Goal: Transaction & Acquisition: Purchase product/service

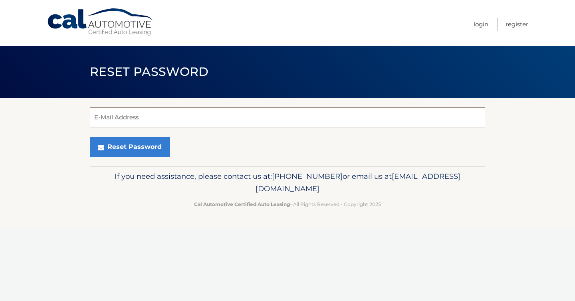
click at [252, 121] on input "E-Mail Address" at bounding box center [287, 117] width 395 height 20
type input "kierra.pean@gmail.com"
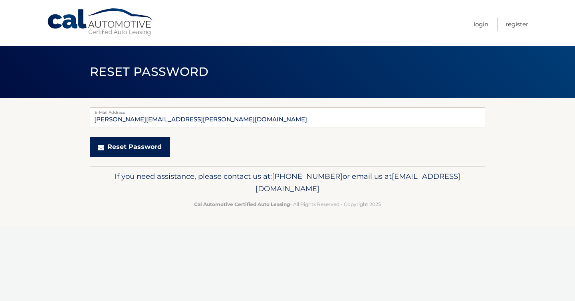
click at [138, 140] on button "Reset Password" at bounding box center [130, 147] width 80 height 20
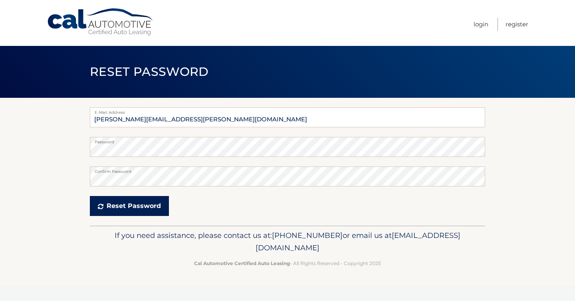
click at [108, 212] on button "Reset Password" at bounding box center [129, 206] width 79 height 20
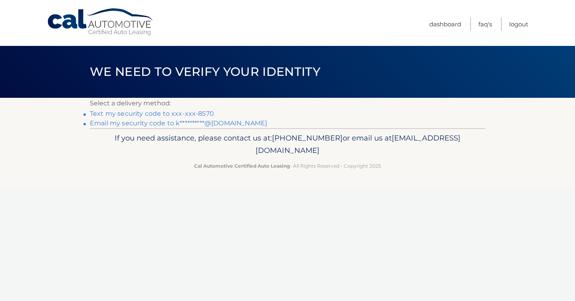
click at [189, 114] on link "Text my security code to xxx-xxx-8570" at bounding box center [152, 114] width 124 height 8
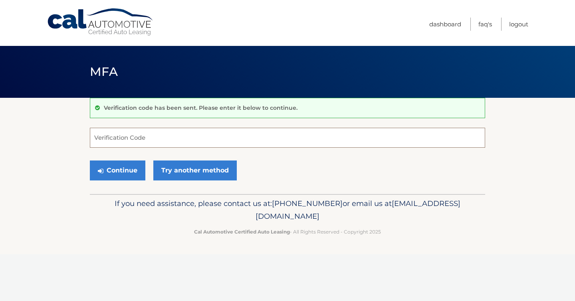
click at [186, 129] on input "Verification Code" at bounding box center [287, 138] width 395 height 20
type input "133211"
click at [105, 164] on button "Continue" at bounding box center [117, 170] width 55 height 20
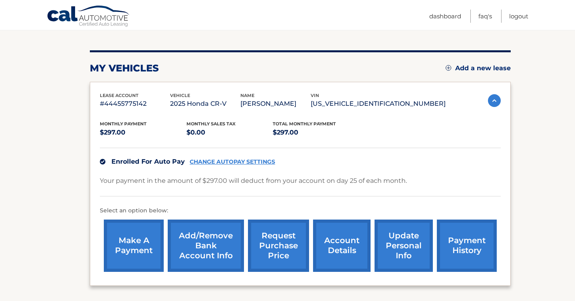
scroll to position [77, 0]
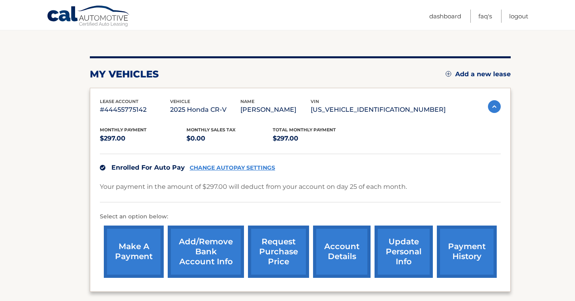
click at [465, 239] on link "payment history" at bounding box center [467, 251] width 60 height 52
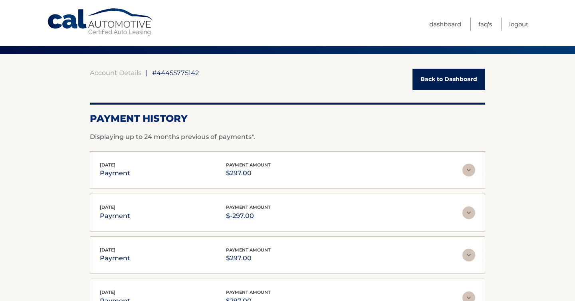
scroll to position [44, 0]
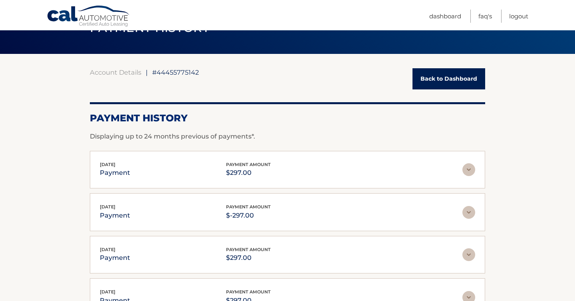
click at [474, 165] on img at bounding box center [468, 169] width 13 height 13
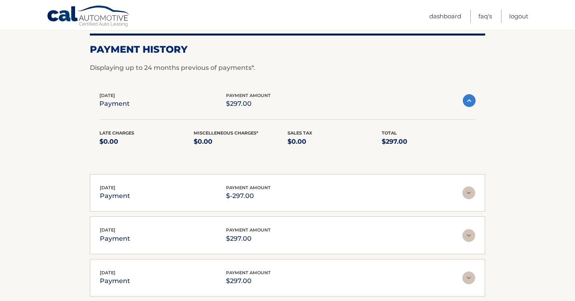
scroll to position [115, 0]
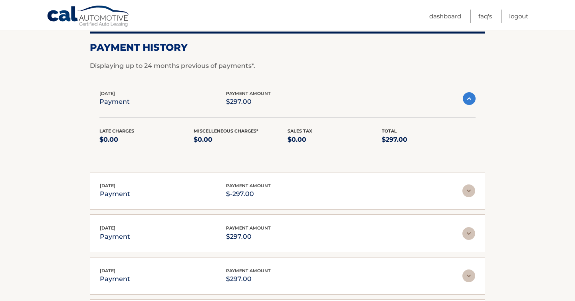
click at [466, 188] on img at bounding box center [468, 190] width 13 height 13
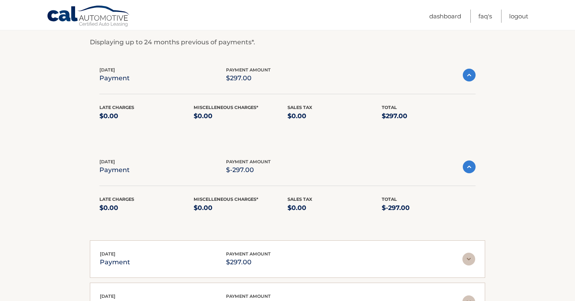
scroll to position [318, 0]
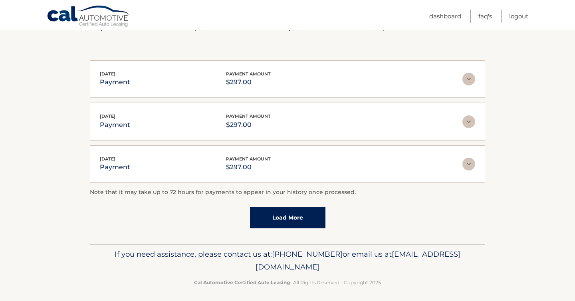
click at [470, 164] on img at bounding box center [468, 164] width 13 height 13
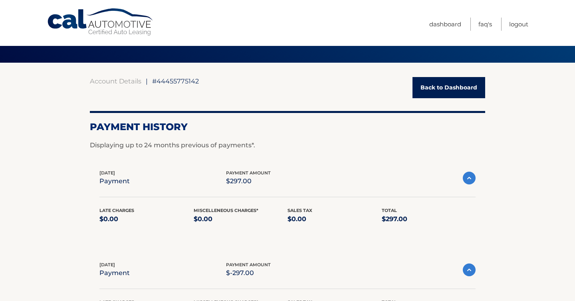
scroll to position [18, 0]
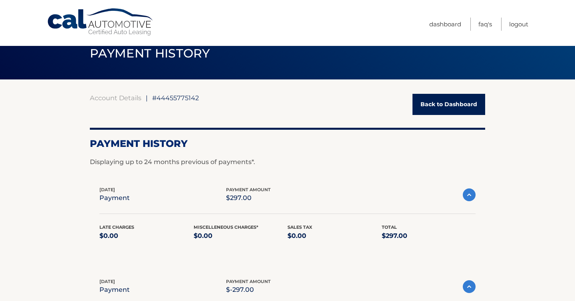
click at [442, 100] on link "Back to Dashboard" at bounding box center [448, 104] width 73 height 21
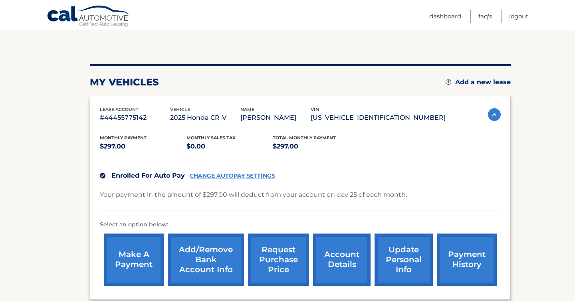
scroll to position [77, 0]
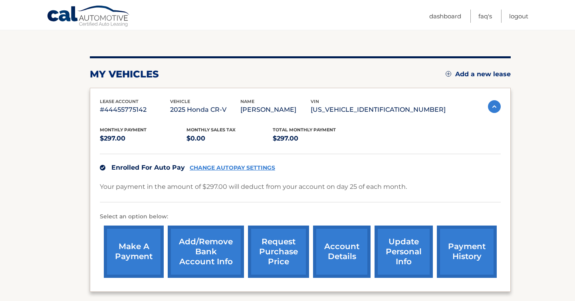
click at [348, 261] on link "account details" at bounding box center [341, 251] width 57 height 52
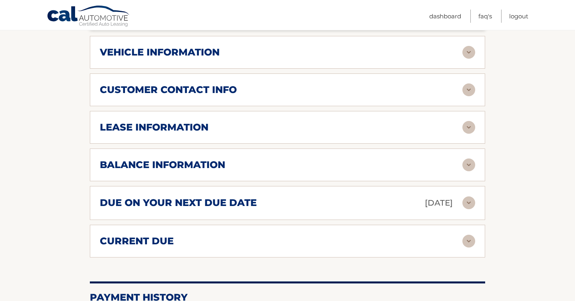
scroll to position [355, 0]
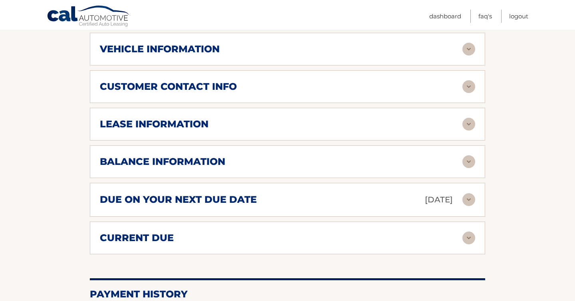
click at [472, 157] on img at bounding box center [468, 161] width 13 height 13
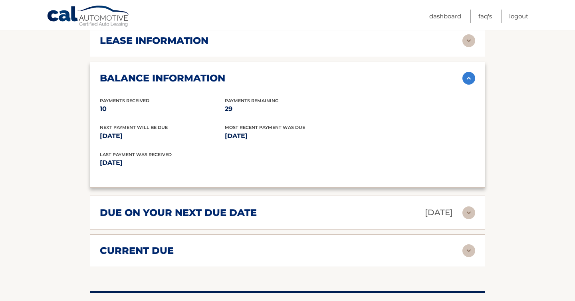
scroll to position [440, 0]
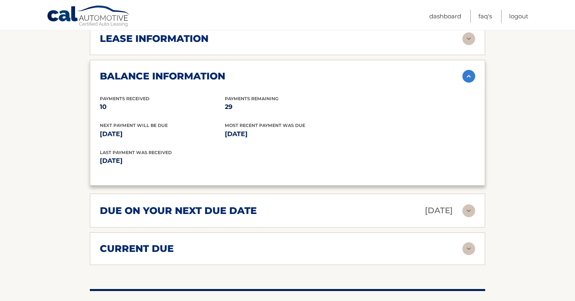
click at [468, 216] on img at bounding box center [468, 210] width 13 height 13
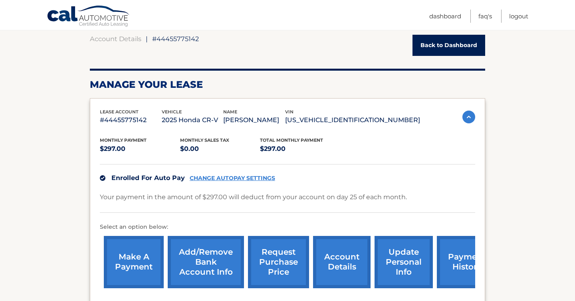
scroll to position [78, 0]
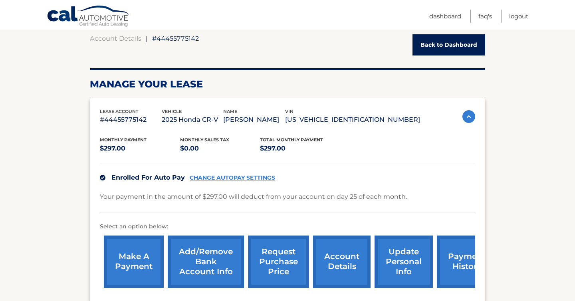
click at [141, 251] on link "make a payment" at bounding box center [134, 261] width 60 height 52
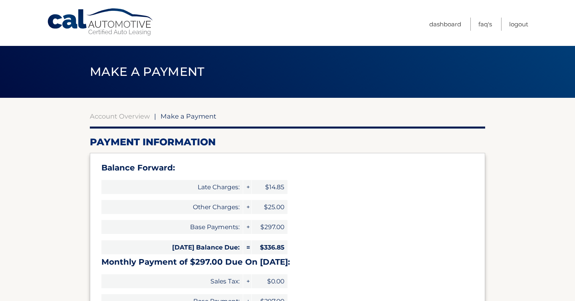
select select "NTBhYWY4NTYtZTgxNy00NWNhLThhNDYtYWFjZDc0ZWIwOTFh"
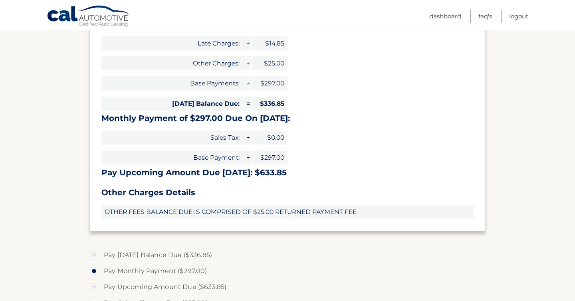
scroll to position [149, 0]
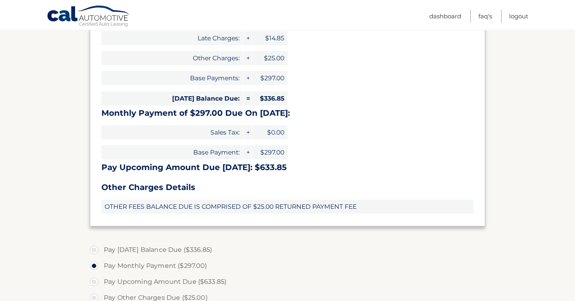
click at [139, 246] on label "Pay [DATE] Balance Due ($336.85)" at bounding box center [287, 250] width 395 height 16
click at [101, 246] on input "Pay [DATE] Balance Due ($336.85)" at bounding box center [97, 248] width 8 height 13
radio input "true"
type input "336.85"
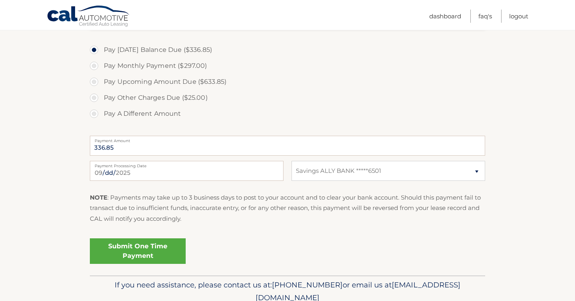
scroll to position [384, 0]
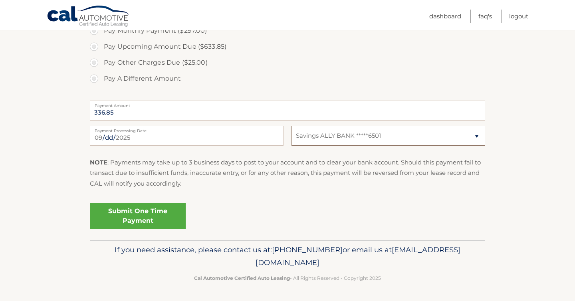
click at [334, 137] on select "Select Bank Account Savings ALLY BANK *****6501" at bounding box center [388, 136] width 194 height 20
click at [291, 126] on select "Select Bank Account Savings ALLY BANK *****6501" at bounding box center [388, 136] width 194 height 20
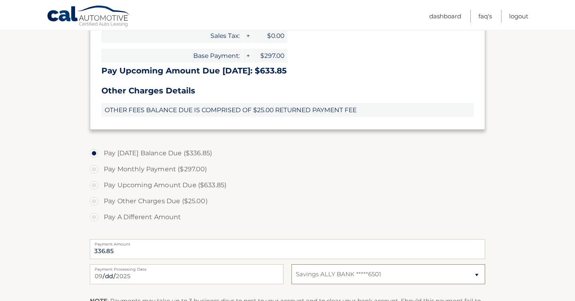
scroll to position [269, 0]
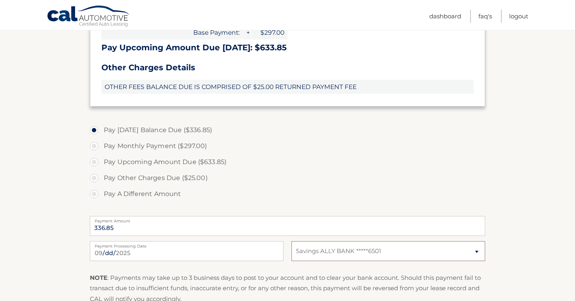
click at [325, 249] on select "Select Bank Account Savings ALLY BANK *****6501" at bounding box center [388, 251] width 194 height 20
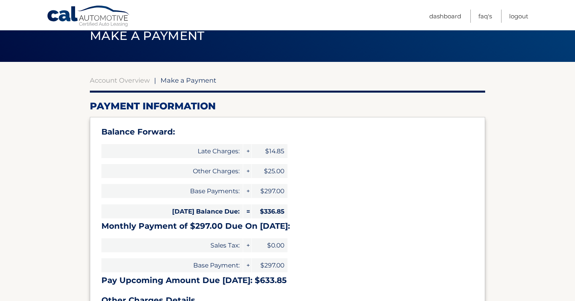
scroll to position [35, 0]
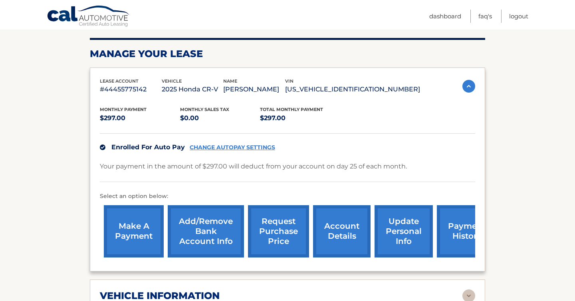
scroll to position [107, 0]
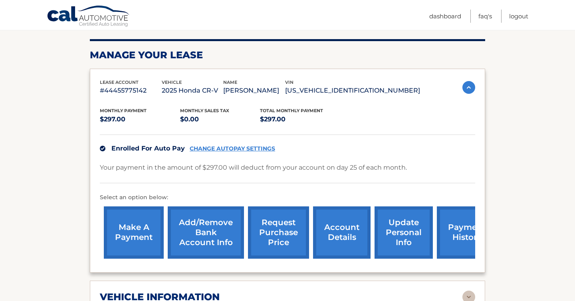
click at [200, 248] on link "Add/Remove bank account info" at bounding box center [206, 232] width 76 height 52
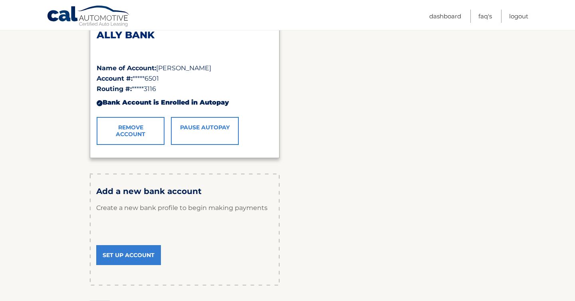
scroll to position [147, 0]
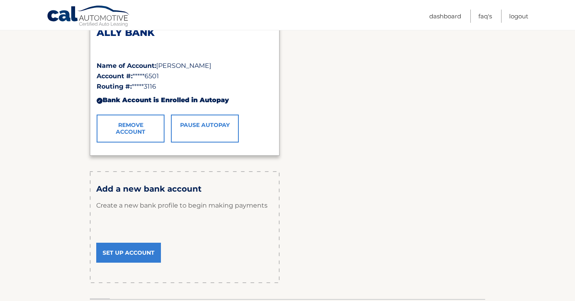
click at [139, 247] on link "Set Up Account" at bounding box center [128, 253] width 65 height 20
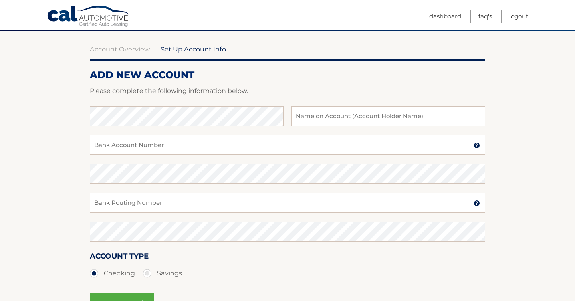
scroll to position [41, 0]
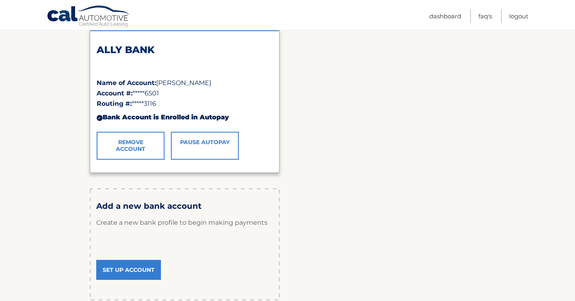
scroll to position [130, 0]
click at [126, 272] on link "Set Up Account" at bounding box center [128, 269] width 65 height 20
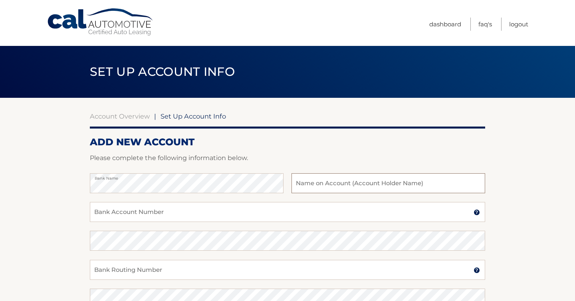
click at [338, 178] on input "text" at bounding box center [388, 183] width 194 height 20
type input "one time"
click at [244, 214] on input "Bank Account Number" at bounding box center [287, 212] width 395 height 20
paste input "https://helloprenup.com/how-it-works/?gad_source=1&gad_campaignid=20579623641&g…"
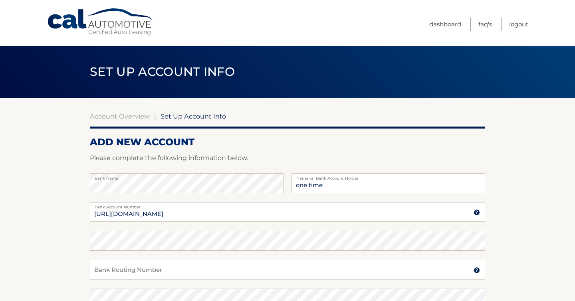
drag, startPoint x: 94, startPoint y: 213, endPoint x: 566, endPoint y: 237, distance: 472.6
click at [566, 237] on section "Account Overview | Set Up Account Info ADD NEW ACCOUNT Please complete the foll…" at bounding box center [287, 250] width 575 height 304
click at [466, 243] on fieldset "Bank Name one time Name on Bank Account Holder https://helloprenup.com/how-it-w…" at bounding box center [287, 287] width 395 height 229
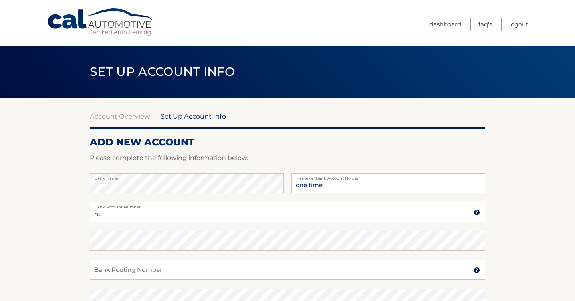
type input "h"
paste input "https://helloprenup.com/how-it-works/?gad_source=1&gad_campaignid=20579623641&g…"
drag, startPoint x: 97, startPoint y: 215, endPoint x: 433, endPoint y: 227, distance: 336.5
click at [433, 227] on div "https://helloprenup.com/how-it-works/?gad_source=1&gad_campaignid=20579623641&g…" at bounding box center [287, 216] width 395 height 29
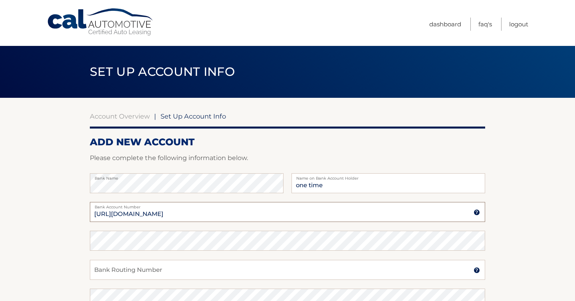
scroll to position [0, 0]
type input "https://helloprenup.com/how-it-works/?gad_source=1&gad_campaignid=20579623641&g…"
drag, startPoint x: 107, startPoint y: 217, endPoint x: 476, endPoint y: 225, distance: 368.8
click at [476, 225] on div "https://helloprenup.com/how-it-works/?gad_source=1&gad_campaignid=20579623641&g…" at bounding box center [287, 216] width 395 height 29
type input "2238715789"
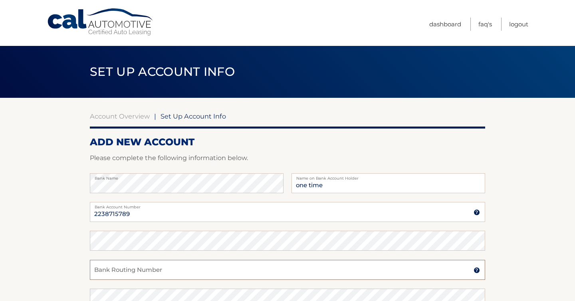
type input "124003116"
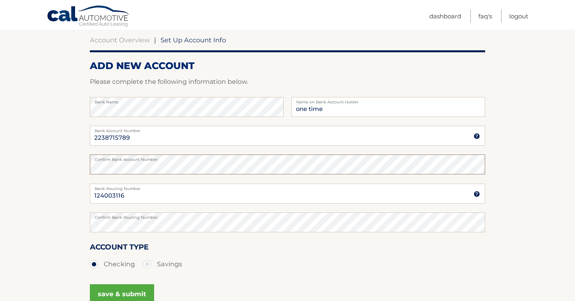
scroll to position [92, 0]
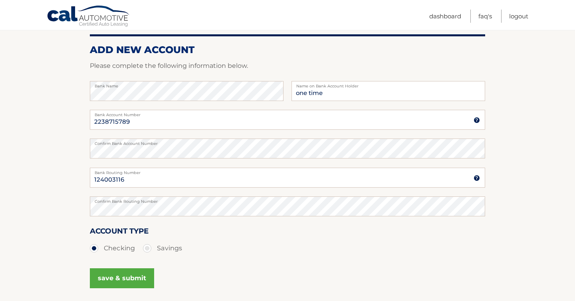
click at [131, 271] on button "save & submit" at bounding box center [122, 278] width 64 height 20
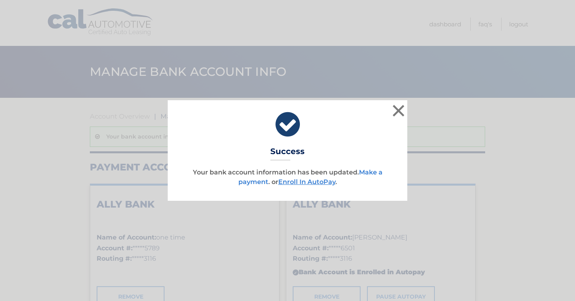
click at [373, 170] on link "Make a payment" at bounding box center [310, 176] width 144 height 17
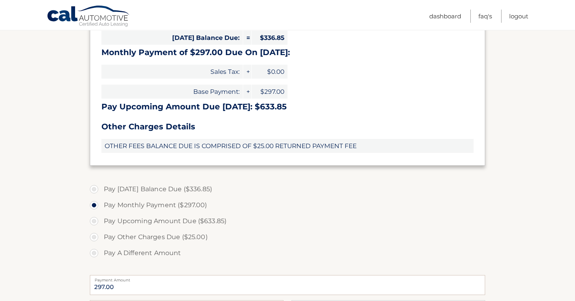
scroll to position [211, 0]
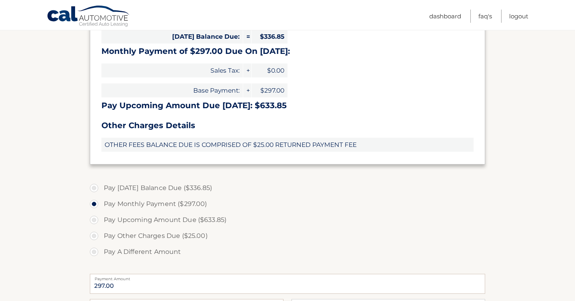
click at [156, 185] on label "Pay [DATE] Balance Due ($336.85)" at bounding box center [287, 188] width 395 height 16
click at [101, 185] on input "Pay [DATE] Balance Due ($336.85)" at bounding box center [97, 186] width 8 height 13
radio input "true"
type input "336.85"
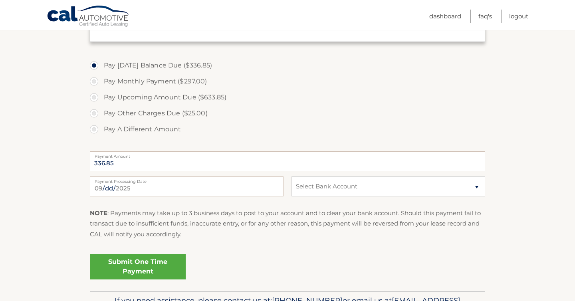
scroll to position [343, 0]
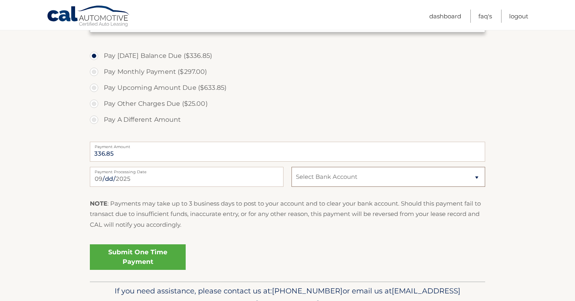
click at [325, 184] on select "Select Bank Account Checking ALLY BANK *****5789 Savings ALLY BANK *****6501" at bounding box center [388, 177] width 194 height 20
select select "NTBhYWY4NTYtZTgxNy00NWNhLThhNDYtYWFjZDc0ZWIwOTFh"
click at [291, 167] on select "Select Bank Account Checking ALLY BANK *****5789 Savings ALLY BANK *****6501" at bounding box center [388, 177] width 194 height 20
click at [152, 261] on link "Submit One Time Payment" at bounding box center [138, 257] width 96 height 26
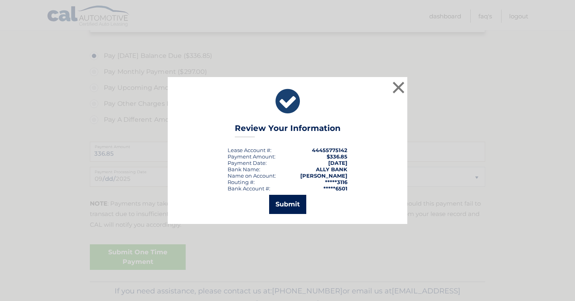
click at [286, 205] on button "Submit" at bounding box center [287, 204] width 37 height 19
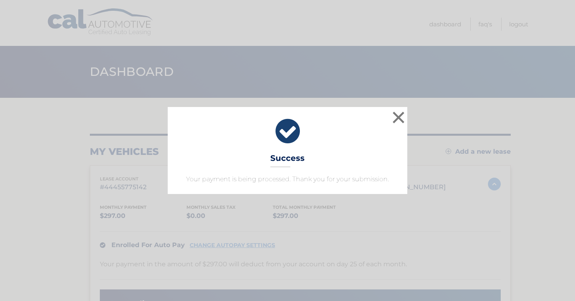
click at [286, 205] on body "× Success Your payment is being processed. Thank you for your submission. Loadi…" at bounding box center [287, 150] width 575 height 301
